Goal: Information Seeking & Learning: Learn about a topic

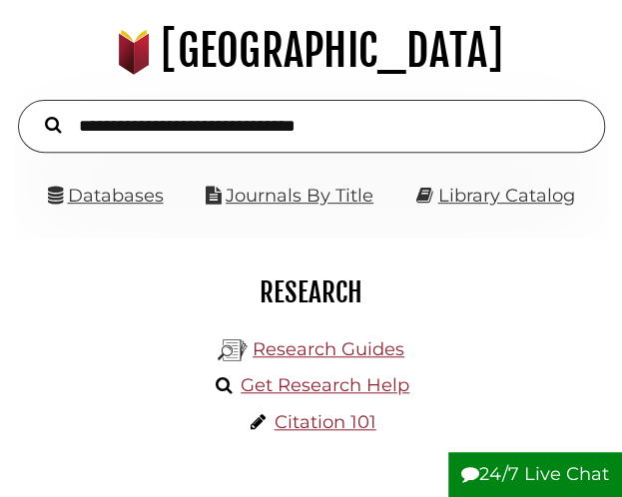
scroll to position [121, 0]
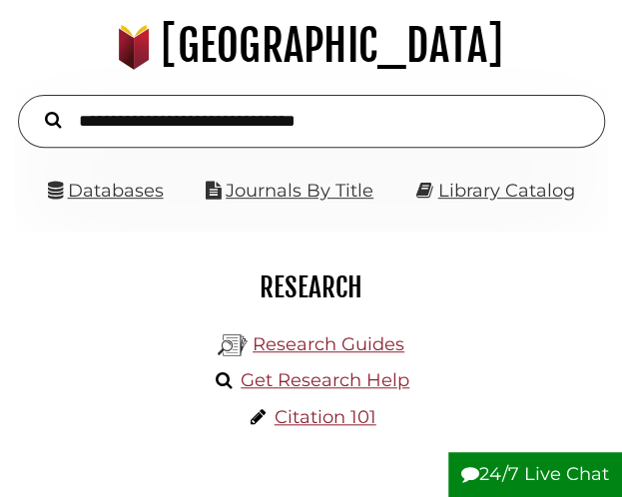
drag, startPoint x: 0, startPoint y: 0, endPoint x: 450, endPoint y: 370, distance: 582.6
click at [450, 370] on div "Research Guides Get Research Help Citation 101" at bounding box center [311, 384] width 562 height 120
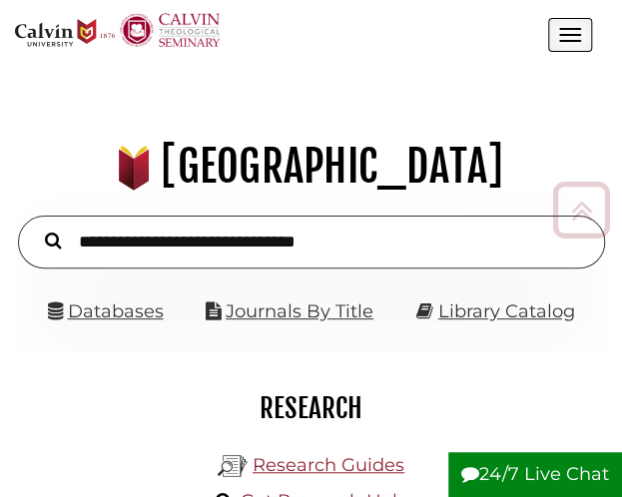
scroll to position [1, 0]
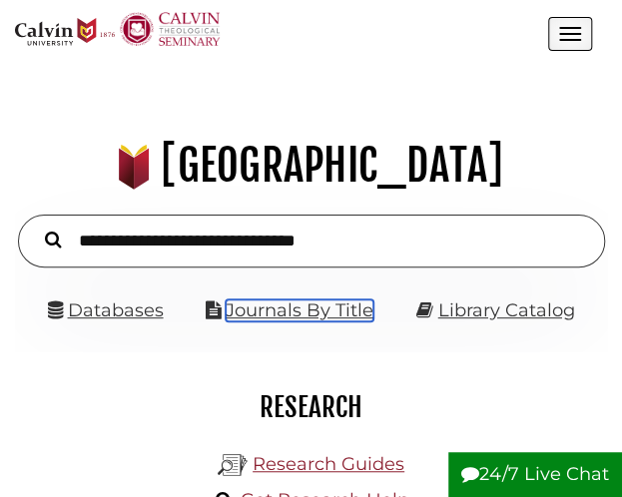
click at [333, 308] on link "Journals By Title" at bounding box center [299, 310] width 148 height 22
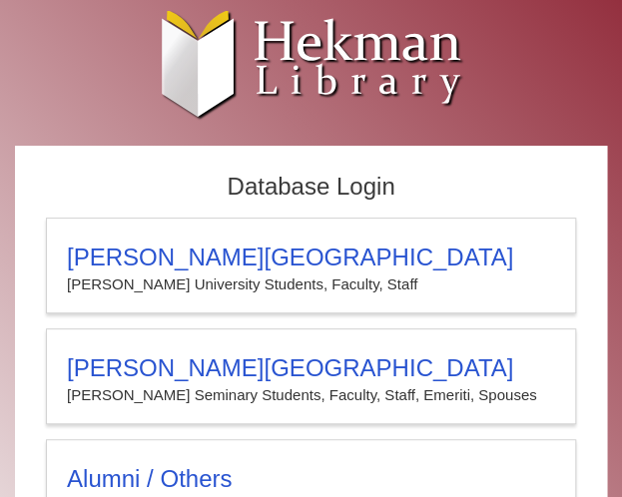
scroll to position [79, 0]
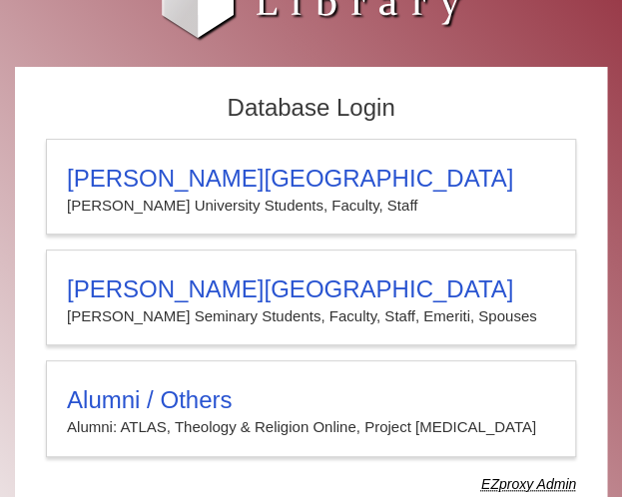
type input "*****"
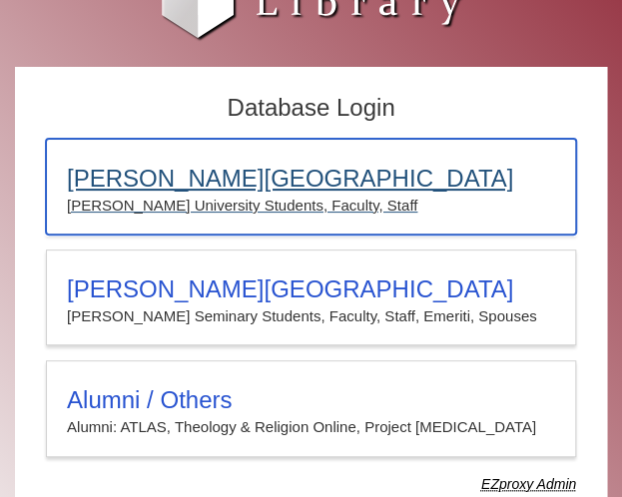
click at [210, 193] on p "[PERSON_NAME] University Students, Faculty, Staff" at bounding box center [311, 206] width 488 height 26
